Goal: Find contact information: Find contact information

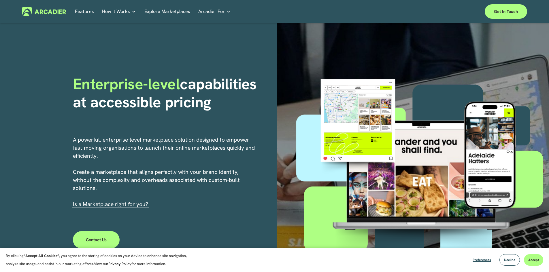
click at [172, 12] on link "Explore Marketplaces" at bounding box center [167, 11] width 46 height 9
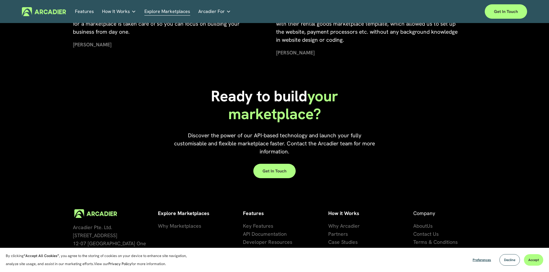
scroll to position [1308, 0]
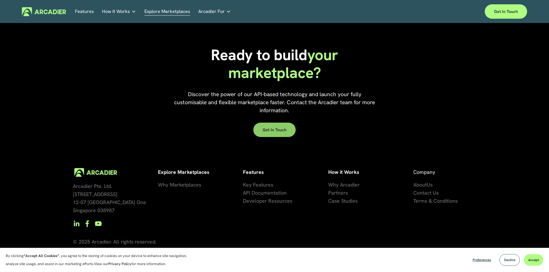
click at [278, 129] on link "Get in touch" at bounding box center [274, 130] width 42 height 14
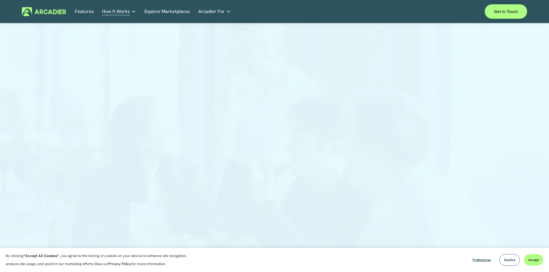
click at [0, 0] on link "Retail Marketplaces Whatever you are offering to your customer, we bring it all…" at bounding box center [0, 0] width 0 height 0
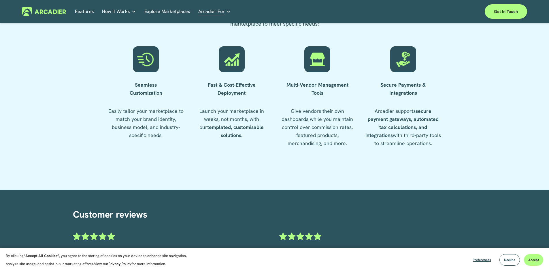
scroll to position [700, 0]
